Goal: Information Seeking & Learning: Find specific fact

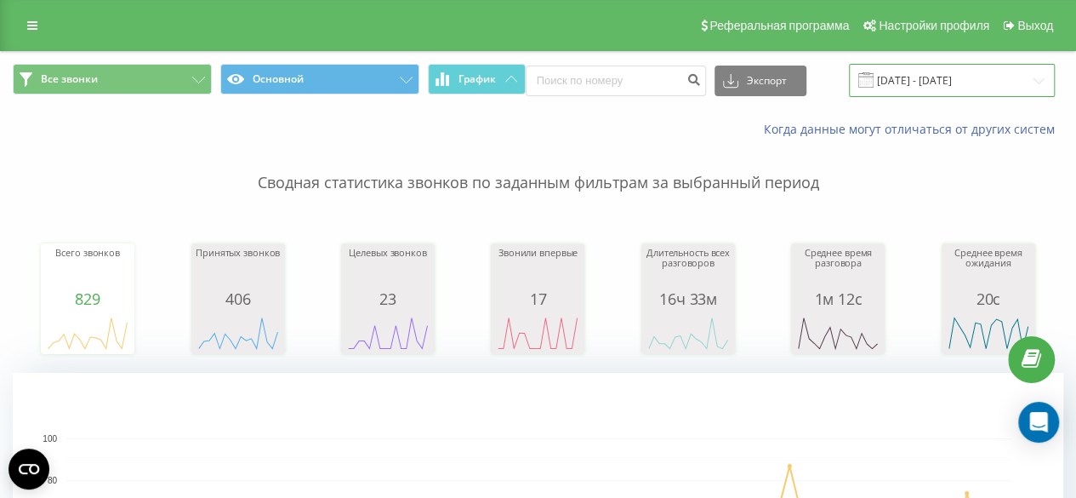
click at [929, 87] on input "19.07.2025 - 19.08.2025" at bounding box center [952, 80] width 206 height 33
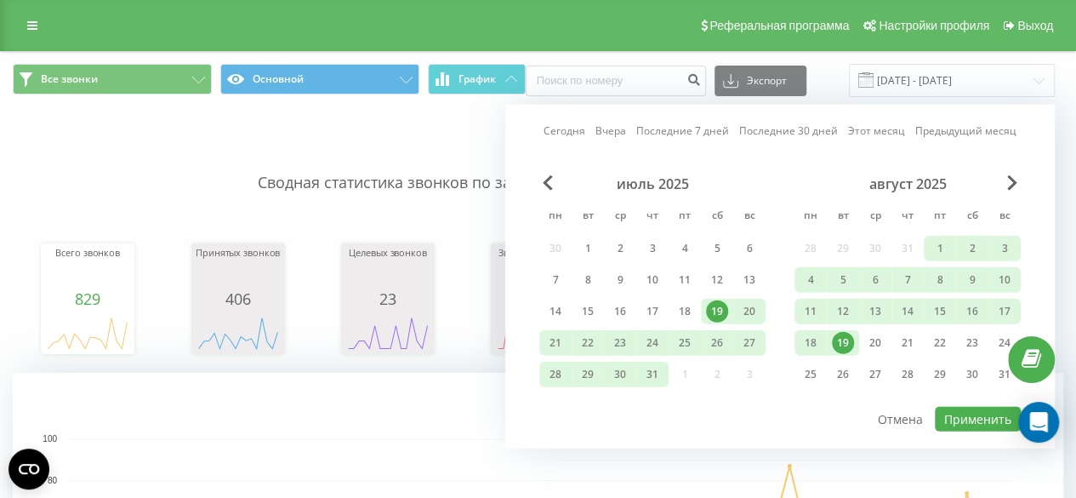
click at [846, 339] on div "19" at bounding box center [843, 343] width 22 height 22
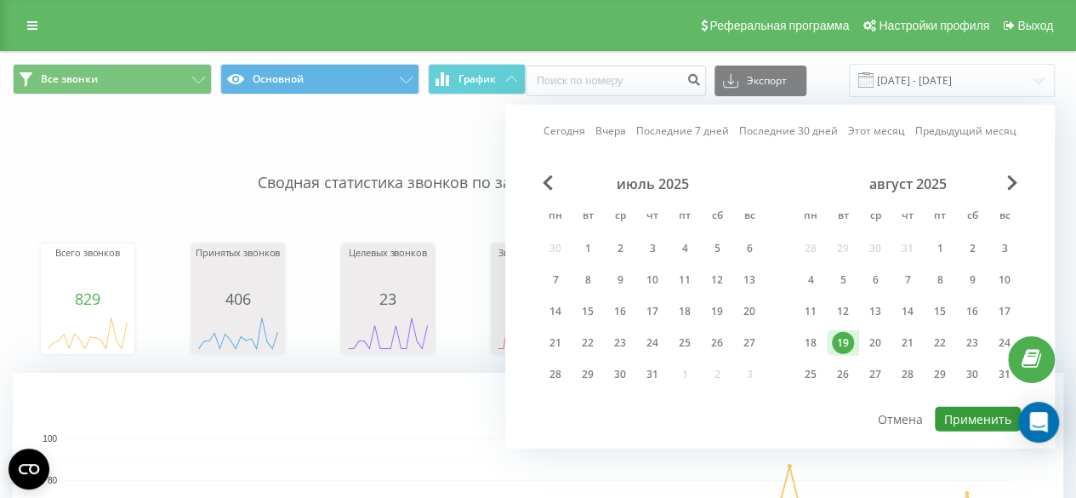
click at [986, 411] on button "Применить" at bounding box center [978, 419] width 86 height 25
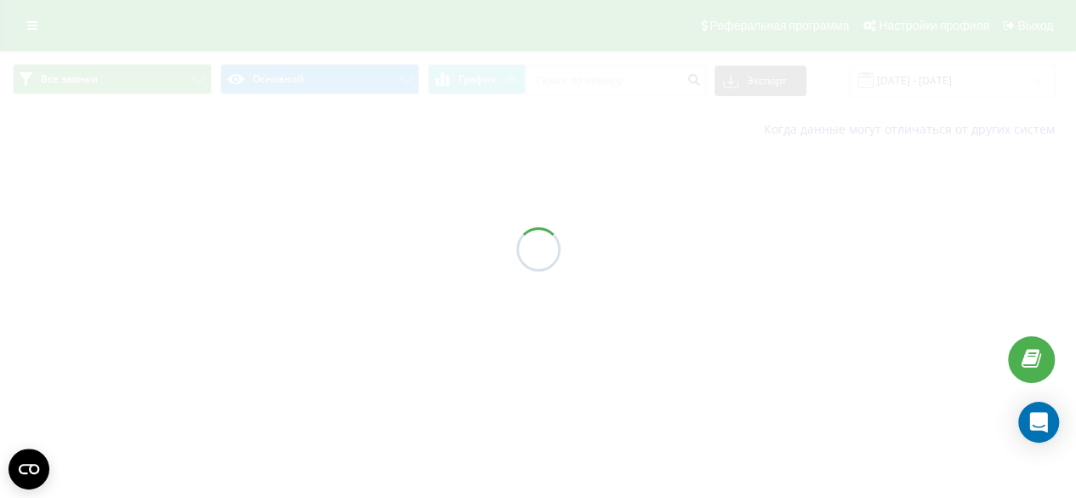
type input "[DATE] - [DATE]"
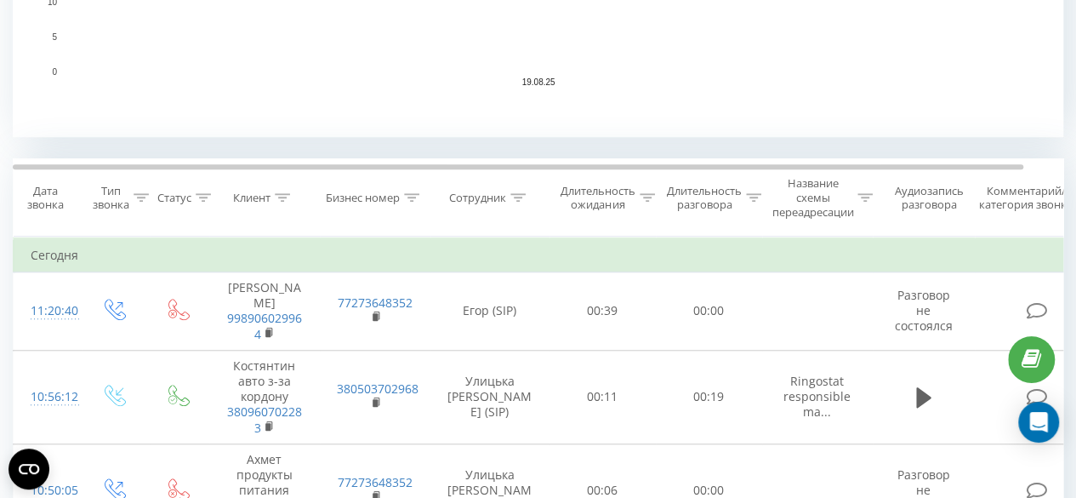
scroll to position [681, 0]
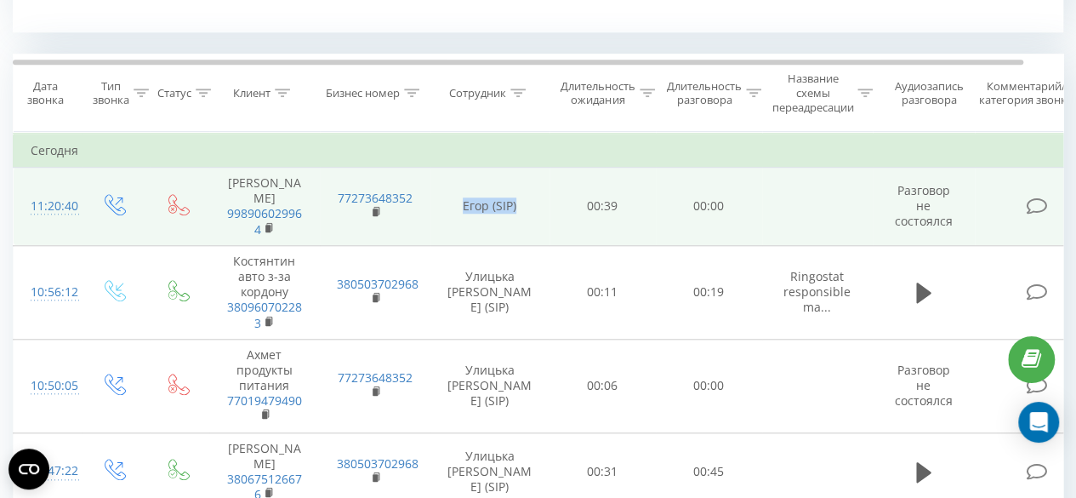
drag, startPoint x: 461, startPoint y: 205, endPoint x: 516, endPoint y: 203, distance: 55.3
click at [516, 203] on td "Егор (SIP)" at bounding box center [490, 207] width 119 height 78
copy td "Егор (SIP)"
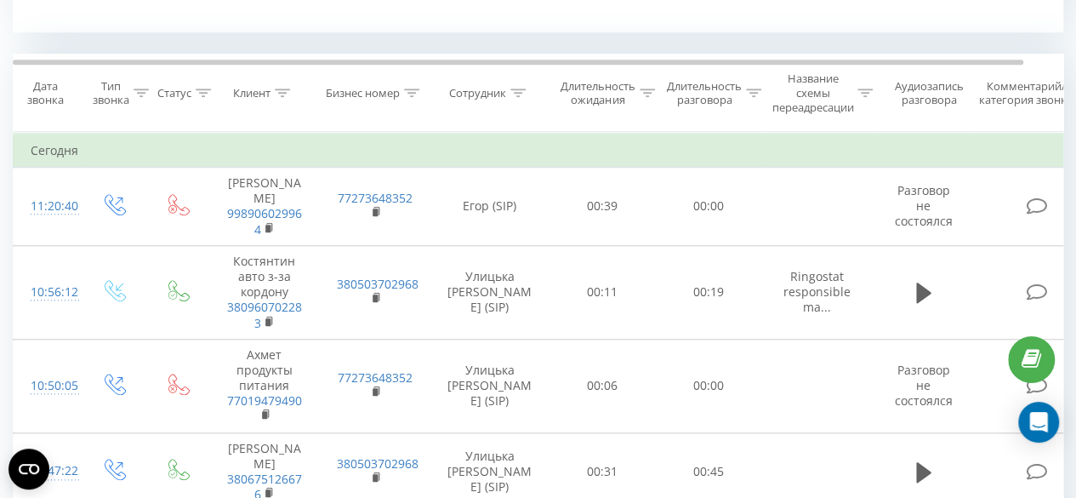
click at [516, 89] on icon at bounding box center [518, 92] width 15 height 9
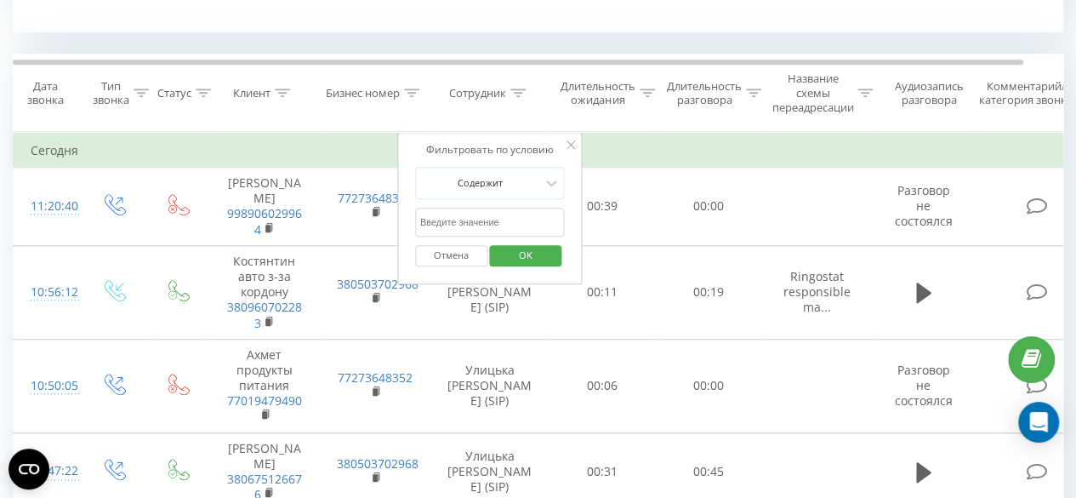
click at [492, 225] on input "text" at bounding box center [490, 223] width 150 height 30
paste input "Егор (SIP)"
type input "Егор (SIP)"
click at [521, 254] on span "OK" at bounding box center [526, 255] width 48 height 26
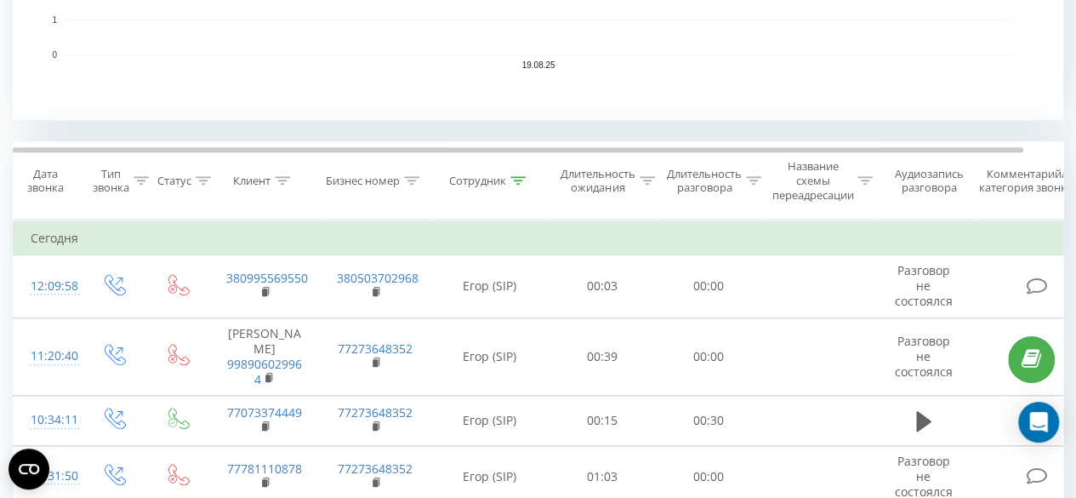
scroll to position [596, 0]
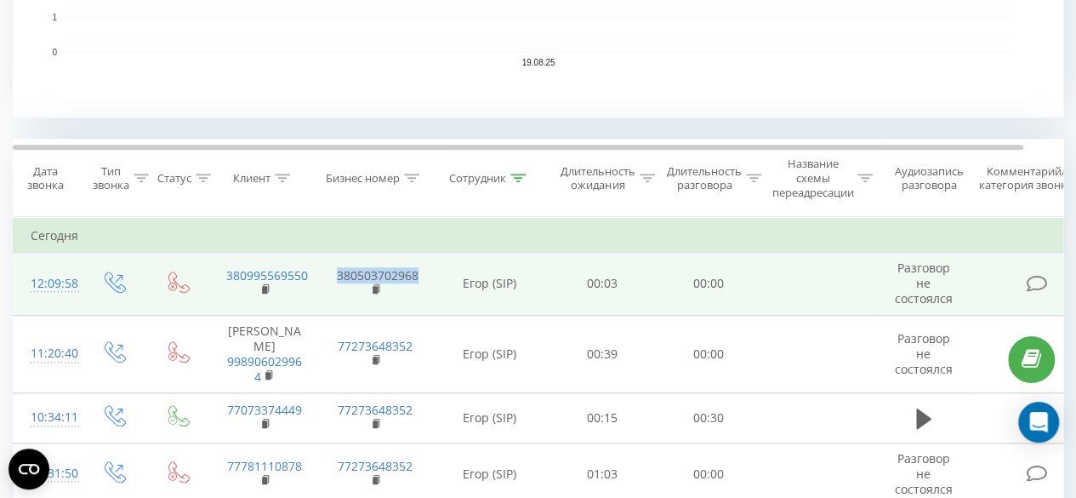
drag, startPoint x: 334, startPoint y: 275, endPoint x: 424, endPoint y: 278, distance: 90.3
click at [424, 278] on td "380503702968" at bounding box center [375, 284] width 111 height 63
copy link "380503702968"
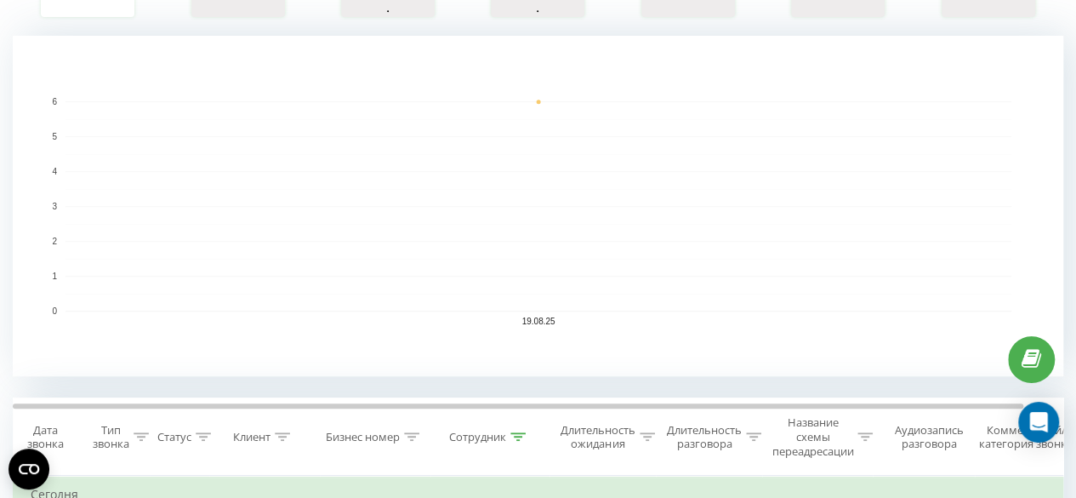
scroll to position [0, 0]
